Goal: Task Accomplishment & Management: Manage account settings

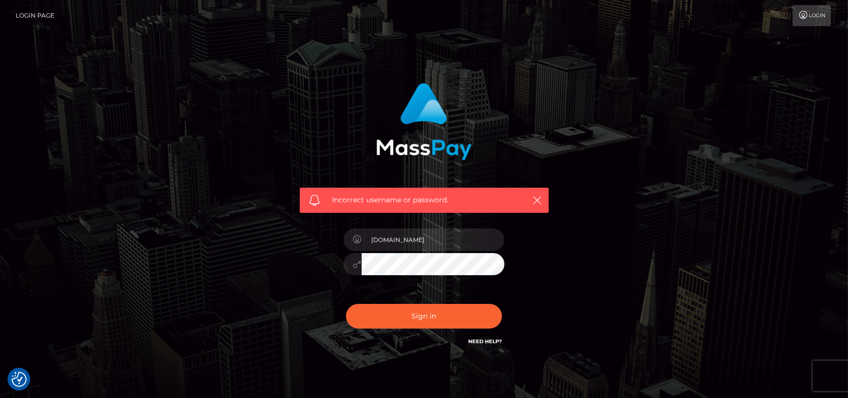
click at [344, 157] on div "Incorrect username or password." at bounding box center [424, 143] width 264 height 137
click at [427, 245] on input "[DOMAIN_NAME]" at bounding box center [433, 239] width 143 height 23
click at [415, 243] on input "[DOMAIN_NAME]" at bounding box center [433, 239] width 143 height 23
drag, startPoint x: 415, startPoint y: 243, endPoint x: 282, endPoint y: 233, distance: 133.1
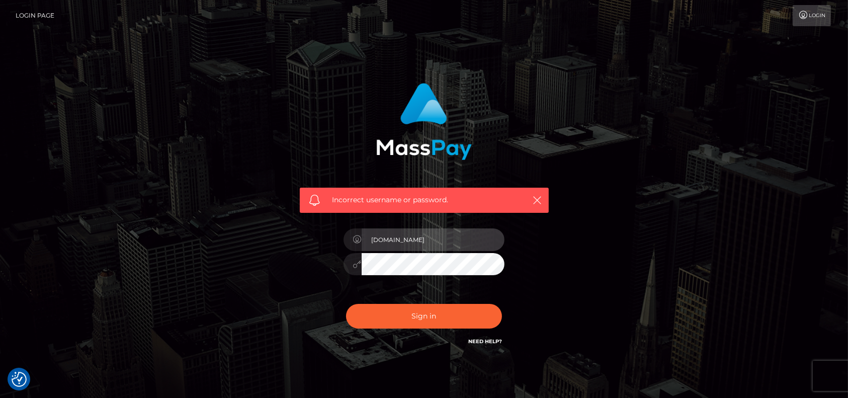
click at [282, 233] on div "Incorrect username or password. [DOMAIN_NAME]" at bounding box center [424, 219] width 574 height 289
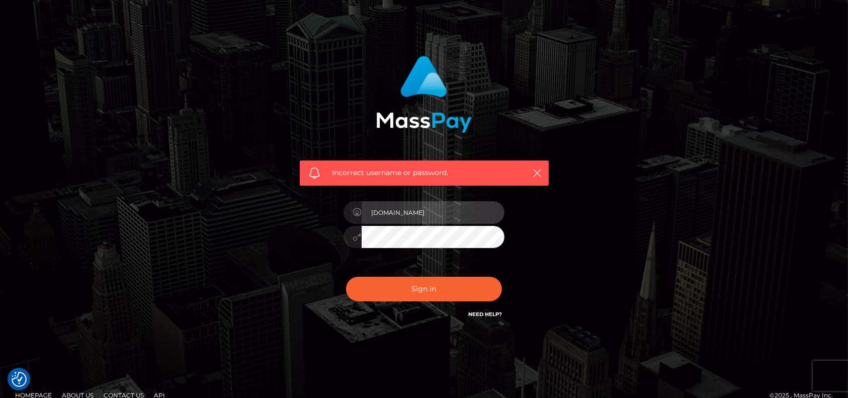
scroll to position [42, 0]
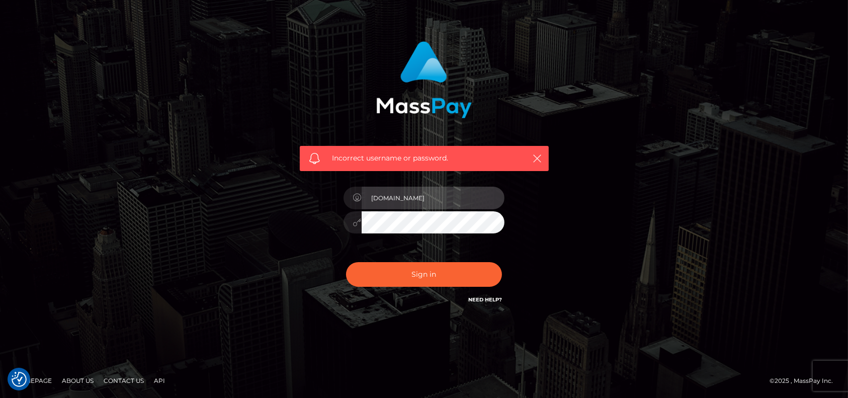
click at [438, 198] on input "pk.es" at bounding box center [433, 198] width 143 height 23
type input "p"
type input "d"
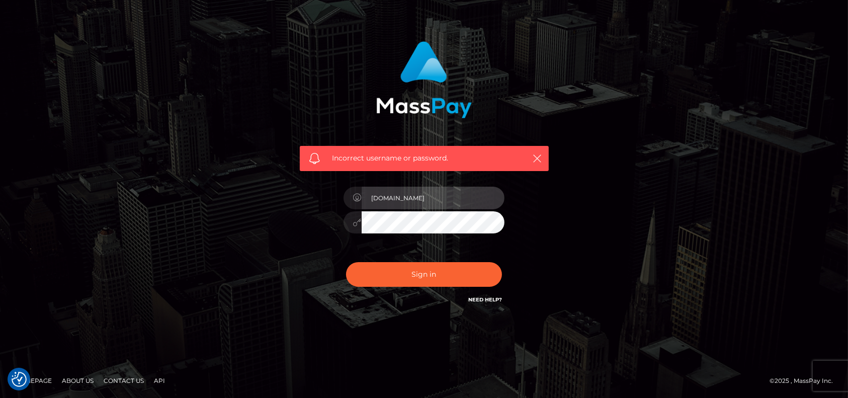
type input "ds.es"
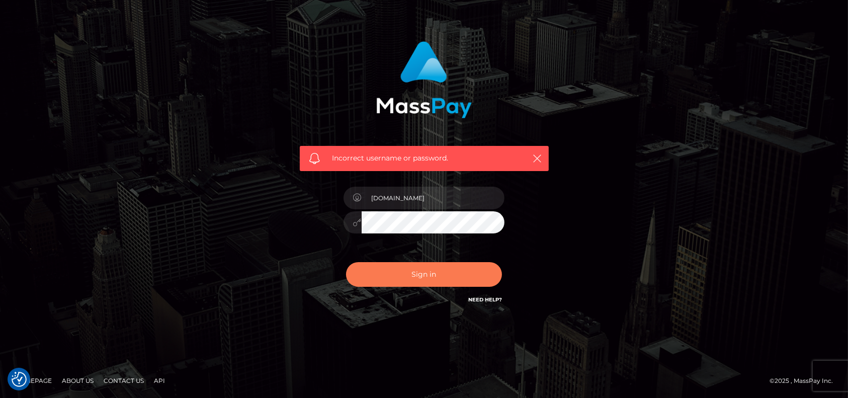
click at [380, 273] on button "Sign in" at bounding box center [424, 274] width 156 height 25
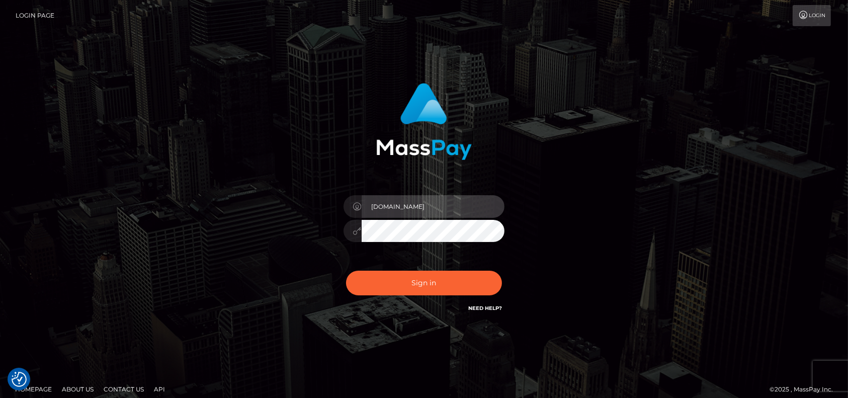
click at [435, 205] on input "[DOMAIN_NAME]" at bounding box center [433, 206] width 143 height 23
click at [432, 205] on input "[DOMAIN_NAME]" at bounding box center [433, 206] width 143 height 23
drag, startPoint x: 426, startPoint y: 205, endPoint x: 289, endPoint y: 200, distance: 136.9
click at [289, 200] on div "[DOMAIN_NAME]" at bounding box center [424, 203] width 279 height 256
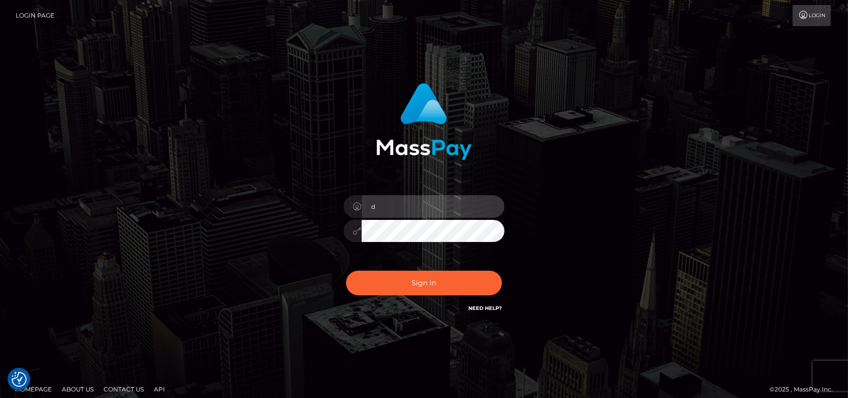
type input "[DOMAIN_NAME]"
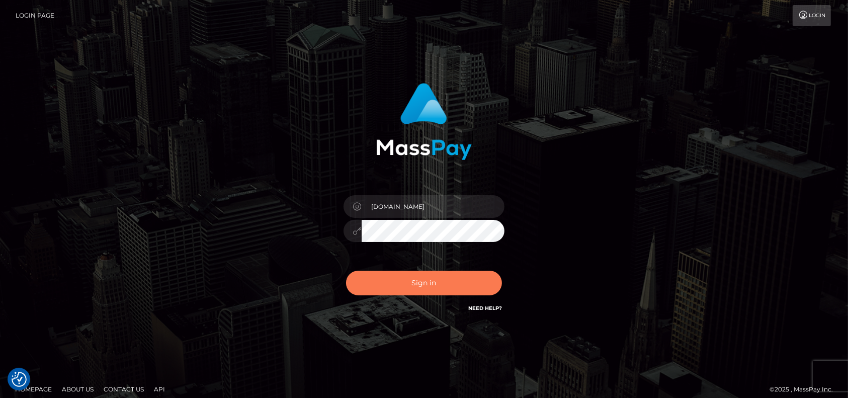
click at [377, 288] on button "Sign in" at bounding box center [424, 283] width 156 height 25
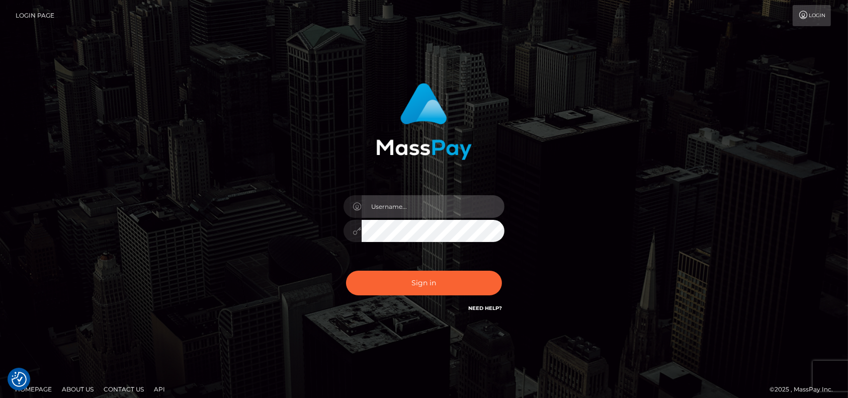
type input "[DOMAIN_NAME]"
click at [814, 10] on link "Login" at bounding box center [812, 15] width 38 height 21
click at [454, 204] on input "[DOMAIN_NAME]" at bounding box center [433, 206] width 143 height 23
click at [376, 206] on input "[DOMAIN_NAME]" at bounding box center [433, 206] width 143 height 23
drag, startPoint x: 379, startPoint y: 206, endPoint x: 326, endPoint y: 209, distance: 53.4
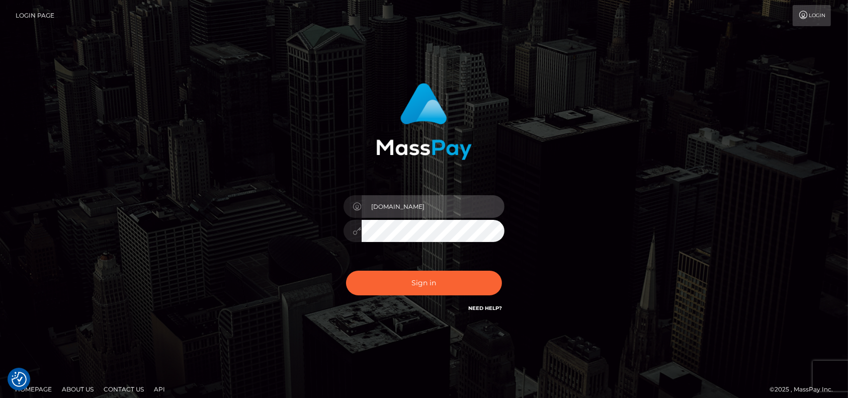
click at [326, 209] on div "pk.es Sign in" at bounding box center [424, 198] width 264 height 246
type input "ds.es"
click at [302, 230] on div "ds.es Sign in" at bounding box center [424, 198] width 264 height 246
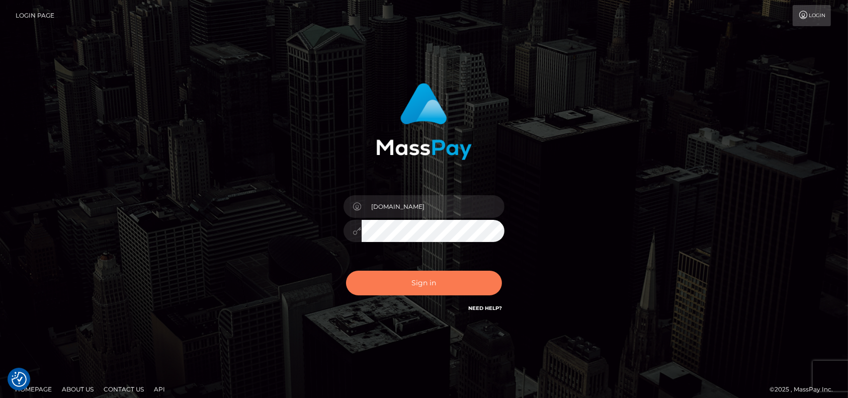
click at [380, 275] on button "Sign in" at bounding box center [424, 283] width 156 height 25
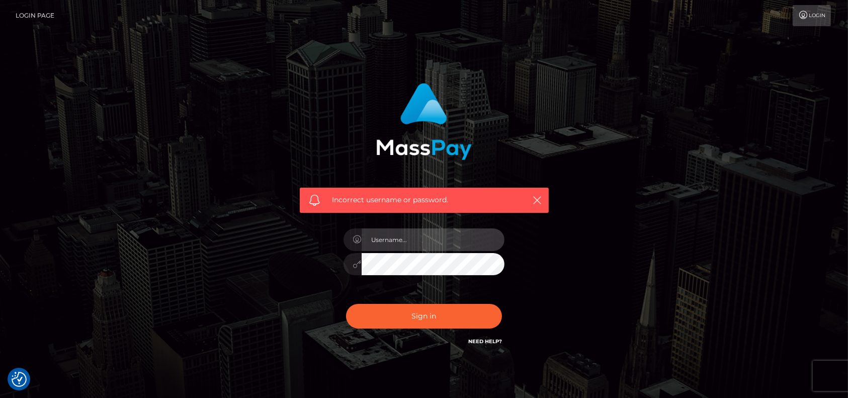
type input "pk.es"
click at [760, 179] on div "Incorrect username or password. pk.es" at bounding box center [424, 220] width 848 height 440
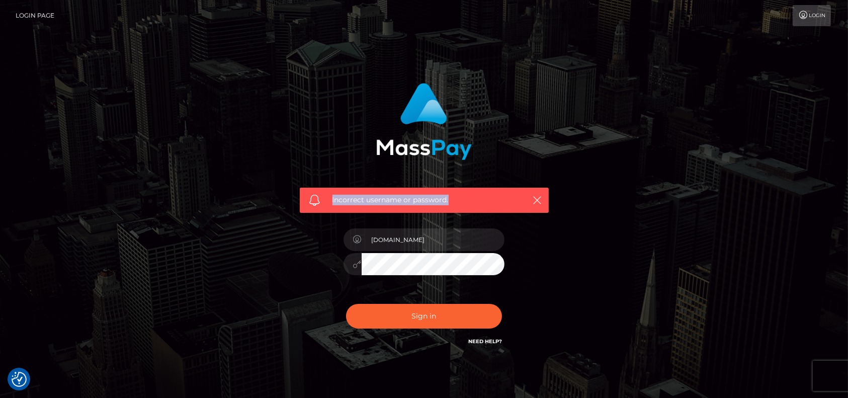
drag, startPoint x: 329, startPoint y: 193, endPoint x: 488, endPoint y: 209, distance: 160.3
click at [487, 209] on div "Incorrect username or password." at bounding box center [424, 200] width 249 height 25
click at [535, 197] on icon "button" at bounding box center [538, 200] width 10 height 10
click at [577, 205] on div "Incorrect username or password. pk.es" at bounding box center [424, 219] width 574 height 289
click at [537, 201] on icon "button" at bounding box center [538, 200] width 10 height 10
